Goal: Task Accomplishment & Management: Use online tool/utility

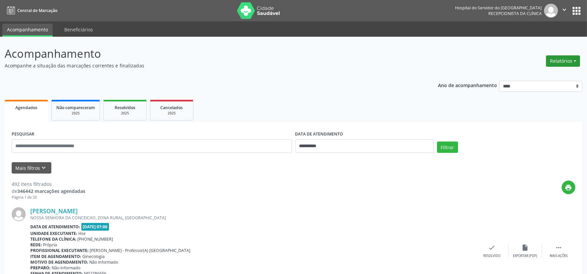
click at [567, 64] on button "Relatórios" at bounding box center [563, 60] width 34 height 11
click at [527, 78] on link "Agendamentos" at bounding box center [544, 74] width 72 height 9
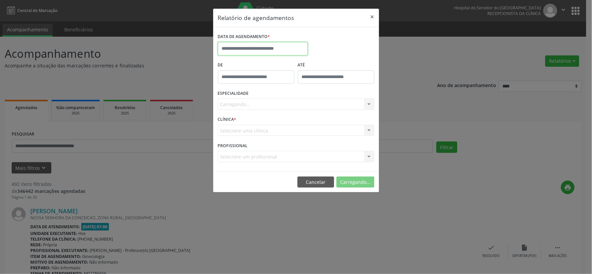
click at [262, 54] on body "**********" at bounding box center [296, 137] width 592 height 274
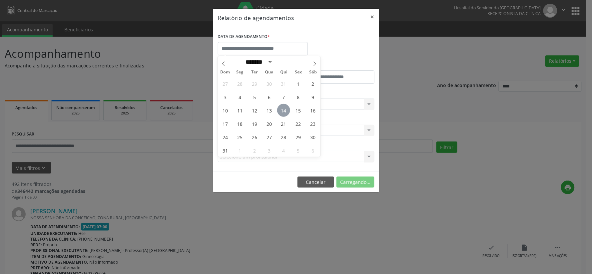
click at [285, 112] on span "14" at bounding box center [283, 110] width 13 height 13
type input "**********"
click at [285, 112] on span "14" at bounding box center [283, 110] width 13 height 13
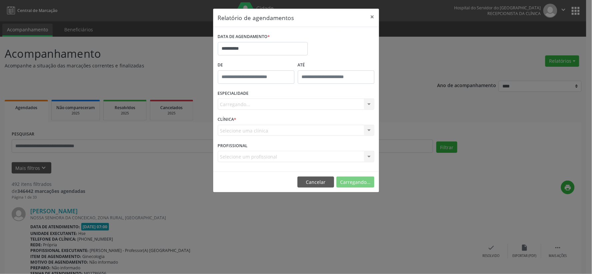
click at [299, 104] on div "Carregando... Nenhum resultado encontrado para: " " Não há nenhuma opção para s…" at bounding box center [296, 103] width 157 height 11
click at [304, 102] on div "Seleciona uma especialidade" at bounding box center [296, 103] width 157 height 11
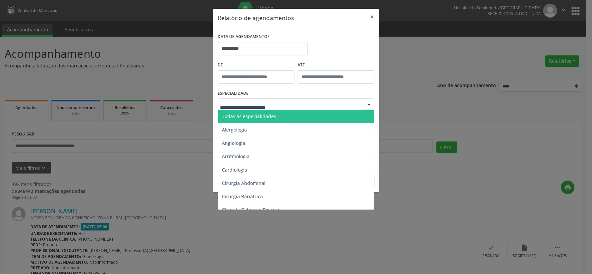
click at [283, 119] on span "Todas as especialidades" at bounding box center [296, 116] width 157 height 13
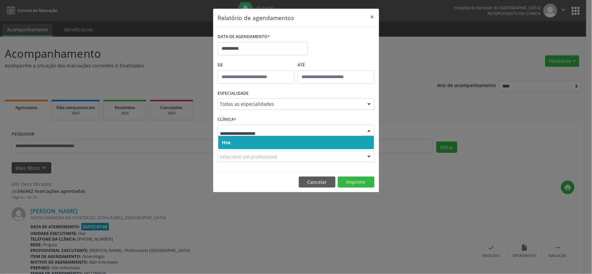
click at [288, 143] on span "Hse" at bounding box center [296, 142] width 156 height 13
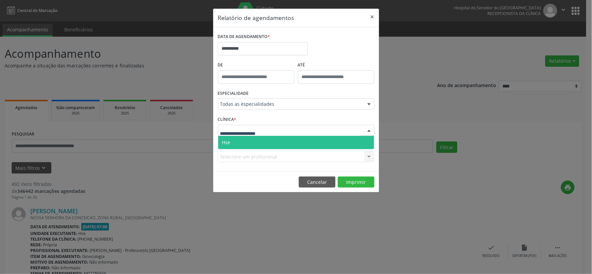
click at [292, 134] on div at bounding box center [296, 130] width 157 height 11
click at [288, 144] on span "Hse" at bounding box center [296, 142] width 156 height 13
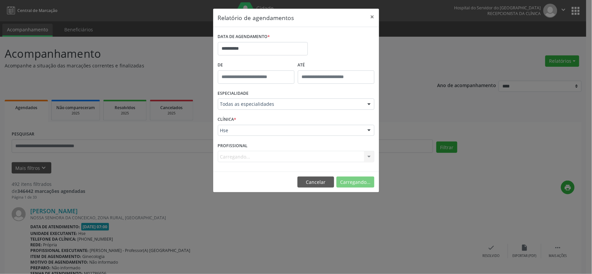
click at [289, 155] on div "Carregando... Nenhum resultado encontrado para: " " Não há nenhuma opção para s…" at bounding box center [296, 156] width 157 height 11
click at [289, 155] on div "Selecione um profissional" at bounding box center [296, 156] width 157 height 11
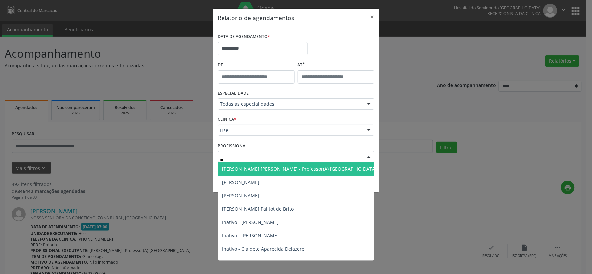
type input "***"
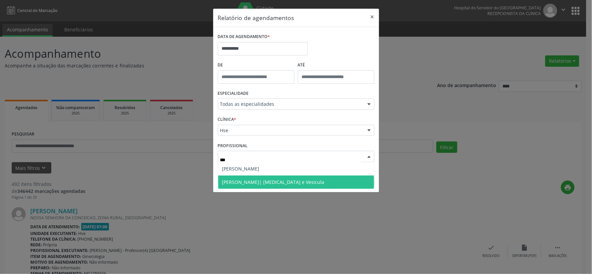
click at [285, 177] on span "Roberto Pabst| Hernia e Vesicula" at bounding box center [296, 181] width 156 height 13
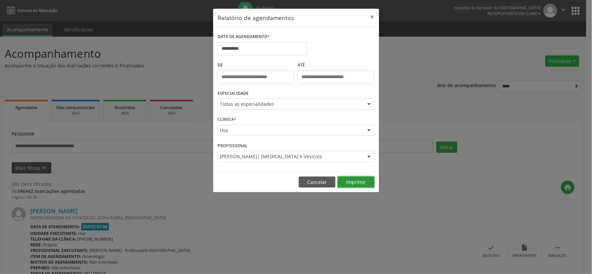
click at [352, 186] on button "Imprimir" at bounding box center [356, 181] width 37 height 11
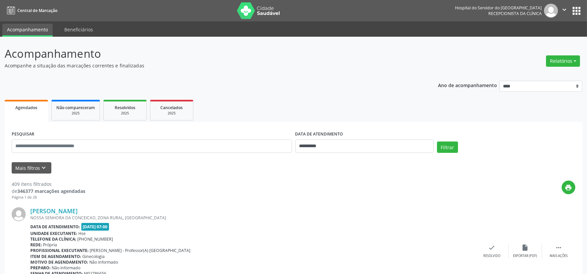
click at [258, 8] on img at bounding box center [258, 10] width 43 height 17
click at [564, 64] on button "Relatórios" at bounding box center [563, 60] width 34 height 11
click at [532, 72] on link "Agendamentos" at bounding box center [544, 74] width 72 height 9
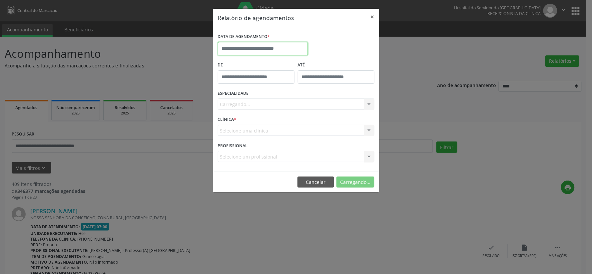
click at [238, 47] on input "text" at bounding box center [263, 48] width 90 height 13
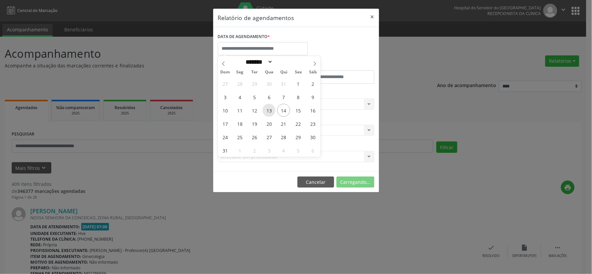
click at [264, 111] on span "13" at bounding box center [269, 110] width 13 height 13
type input "**********"
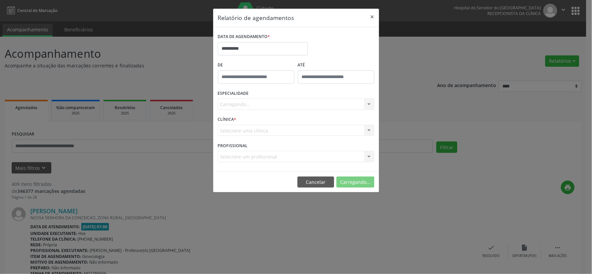
click at [272, 103] on div "Carregando... Nenhum resultado encontrado para: " " Não há nenhuma opção para s…" at bounding box center [296, 103] width 157 height 11
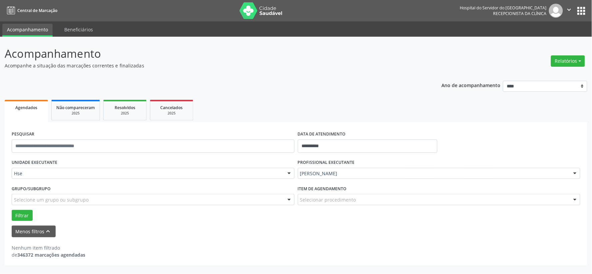
click at [258, 20] on nav "Central de Marcação Hospital do Servidor do [GEOGRAPHIC_DATA] Recepcionista da …" at bounding box center [296, 10] width 592 height 21
click at [267, 14] on img at bounding box center [261, 10] width 43 height 17
